Goal: Browse casually

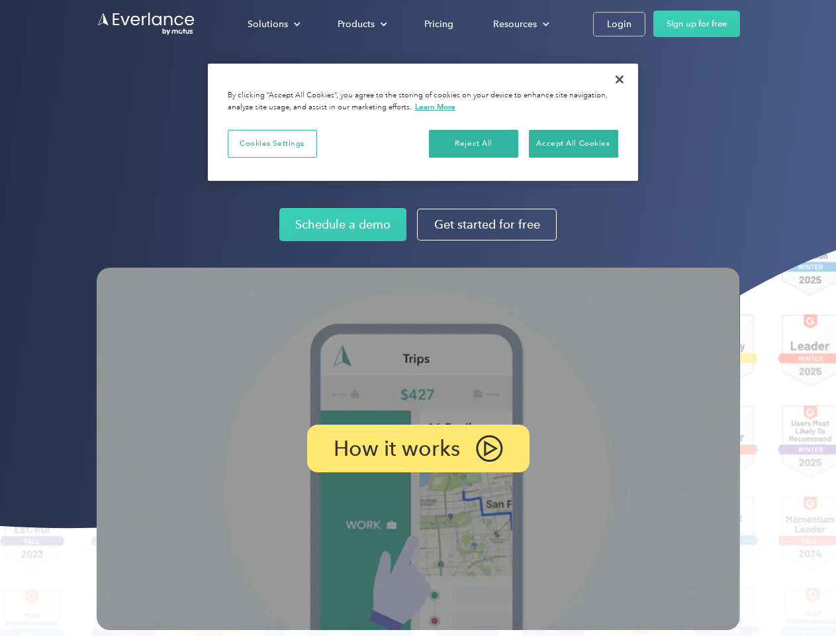
click at [418, 318] on img at bounding box center [419, 449] width 644 height 362
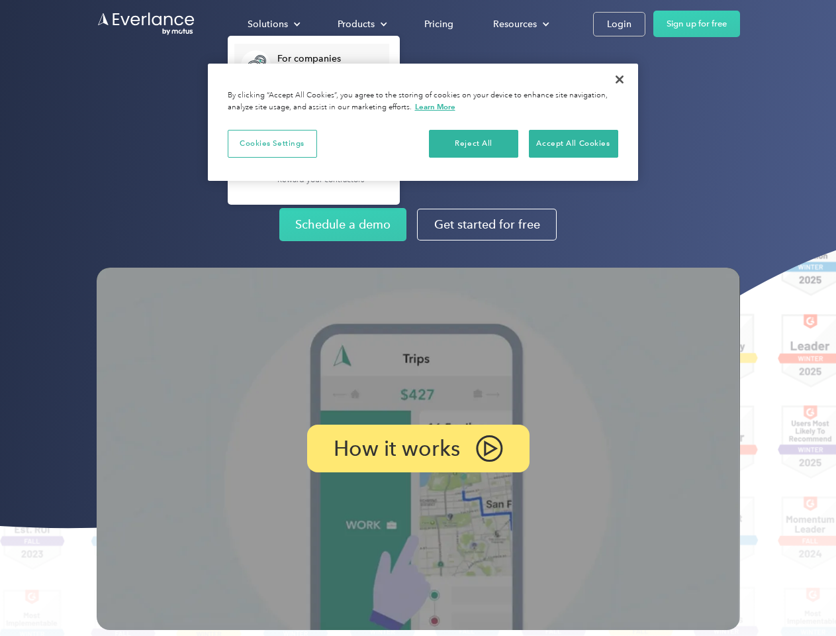
click at [273, 24] on div "Solutions" at bounding box center [268, 24] width 40 height 17
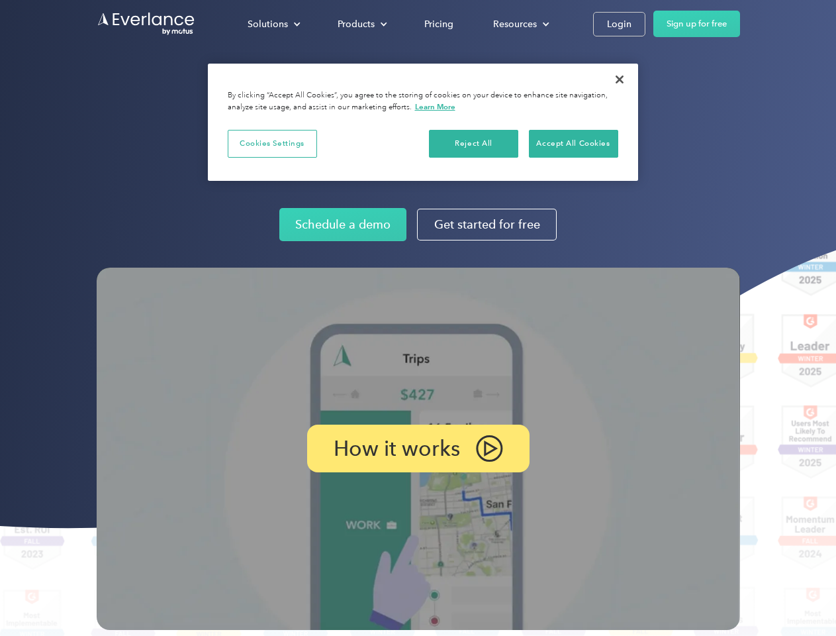
click at [361, 24] on div "Products" at bounding box center [356, 24] width 37 height 17
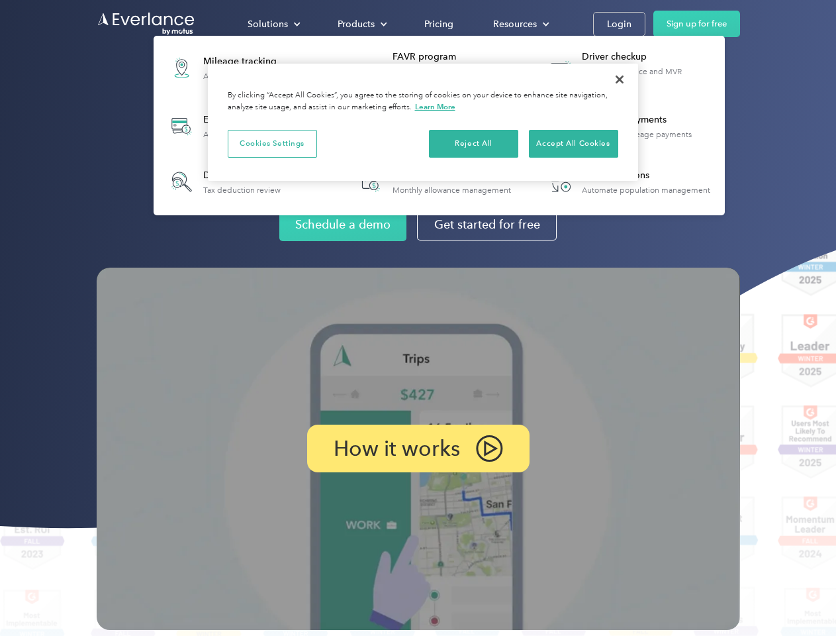
click at [520, 24] on div "Resources" at bounding box center [515, 24] width 44 height 17
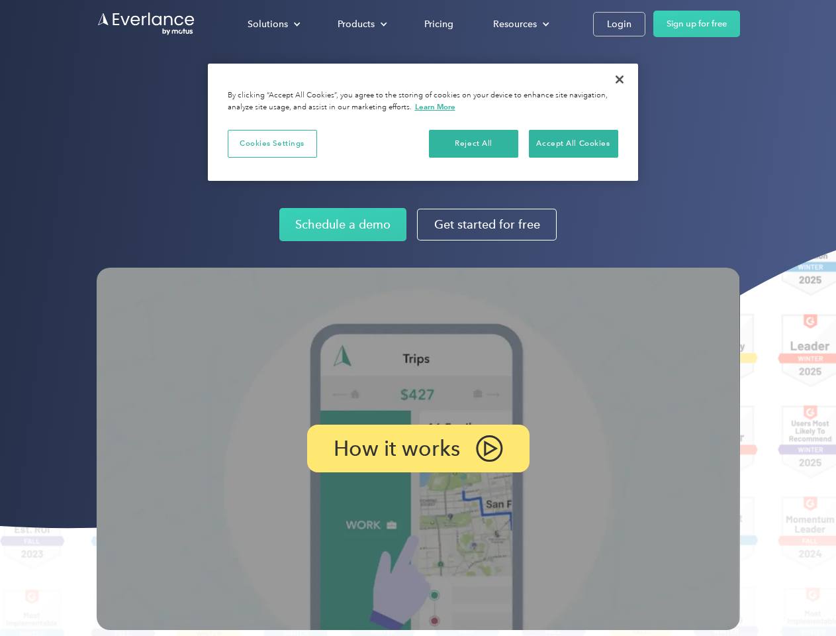
click at [418, 448] on p "How it works" at bounding box center [397, 448] width 126 height 16
click at [272, 143] on button "Cookies Settings" at bounding box center [272, 144] width 89 height 28
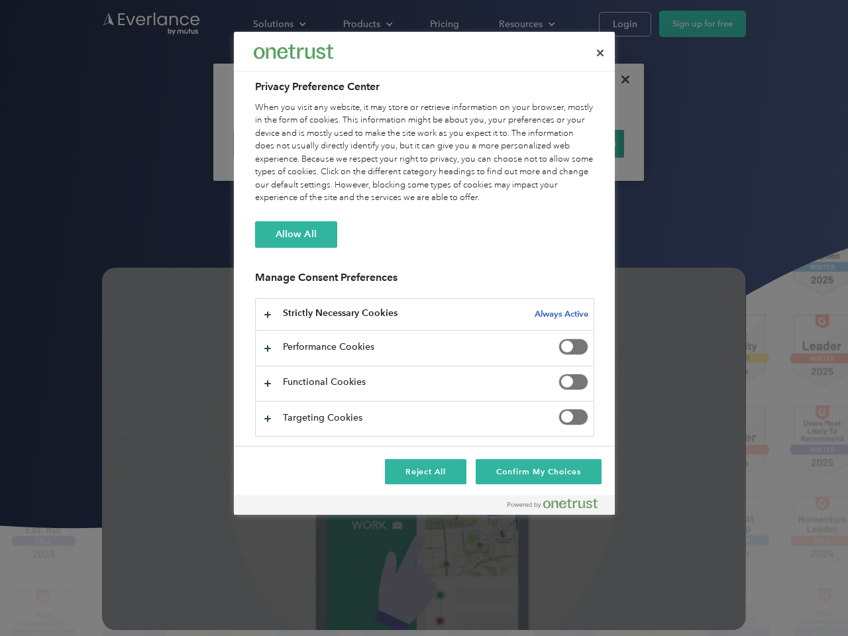
click at [474, 143] on div "When you visit any website, it may store or retrieve information on your browse…" at bounding box center [424, 152] width 339 height 103
click at [573, 143] on div "When you visit any website, it may store or retrieve information on your browse…" at bounding box center [424, 152] width 339 height 103
click at [620, 79] on div at bounding box center [424, 318] width 848 height 636
